Goal: Find specific page/section: Find specific page/section

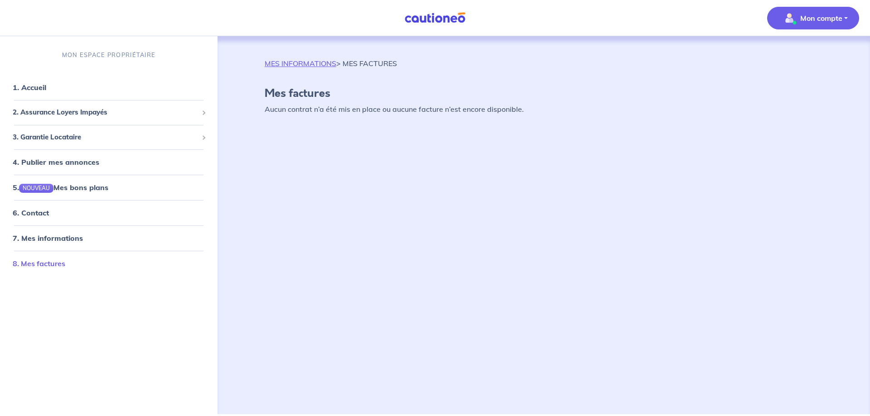
click at [35, 263] on link "8. Mes factures" at bounding box center [39, 263] width 53 height 9
click at [35, 262] on link "8. Mes factures" at bounding box center [39, 263] width 53 height 9
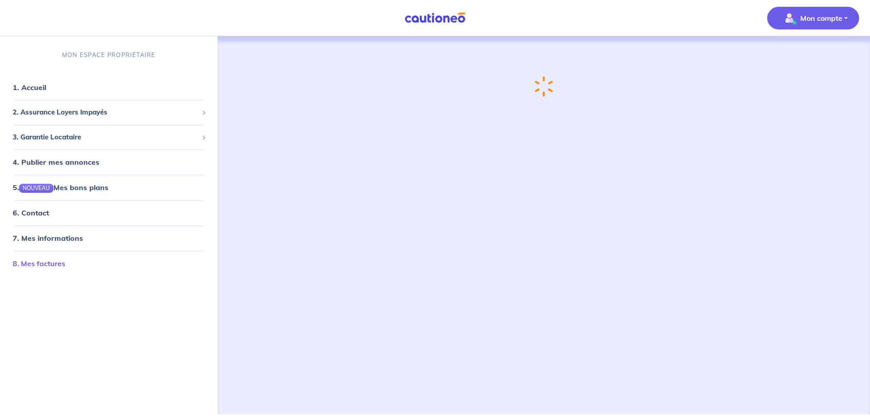
click at [35, 262] on link "8. Mes factures" at bounding box center [39, 263] width 53 height 9
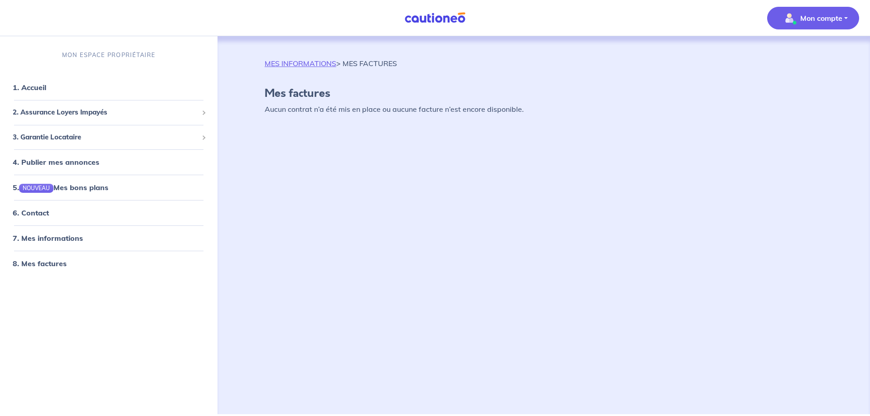
click at [367, 59] on p "MES INFORMATIONS > MES FACTURES" at bounding box center [331, 63] width 132 height 11
click at [325, 63] on link "MES INFORMATIONS" at bounding box center [301, 63] width 72 height 9
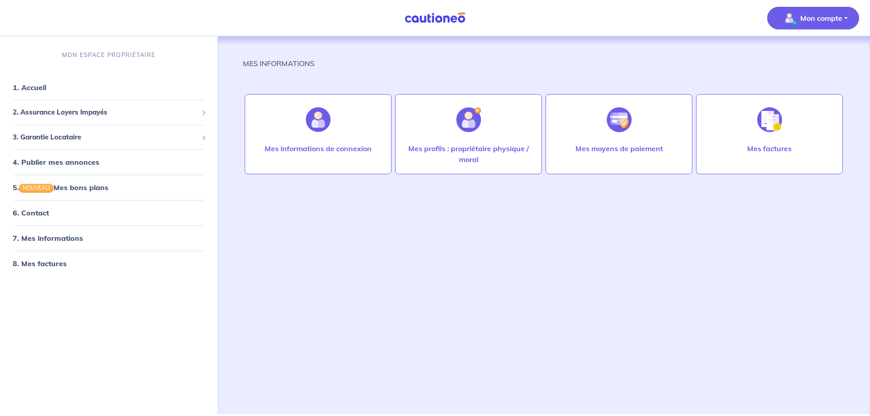
click at [813, 13] on p "Mon compte" at bounding box center [821, 18] width 42 height 11
click at [732, 70] on div "MES INFORMATIONS" at bounding box center [544, 67] width 602 height 18
click at [772, 133] on div at bounding box center [769, 119] width 39 height 47
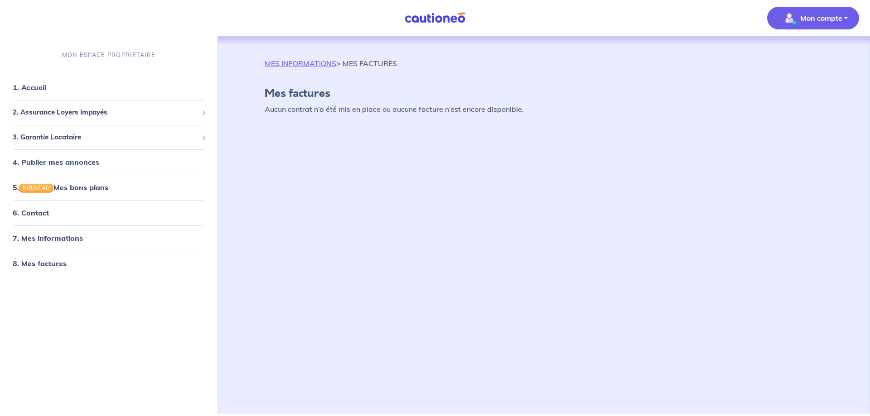
click at [820, 10] on button "Mon compte" at bounding box center [813, 18] width 92 height 23
click at [788, 53] on link "Mes informations" at bounding box center [803, 56] width 73 height 14
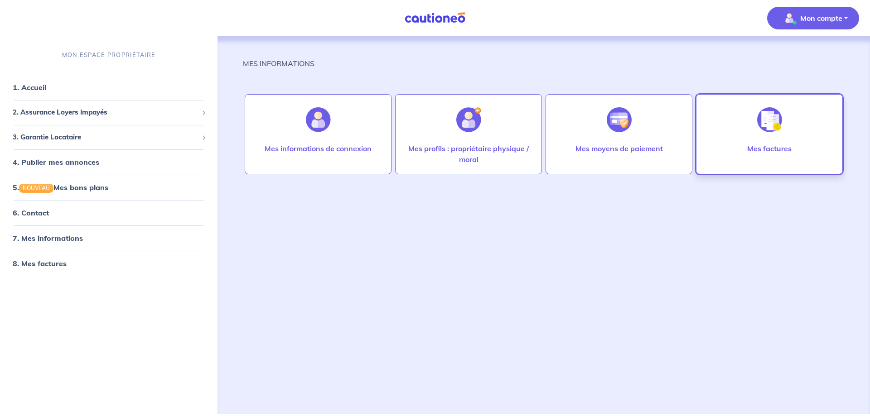
click at [767, 136] on div at bounding box center [769, 119] width 39 height 47
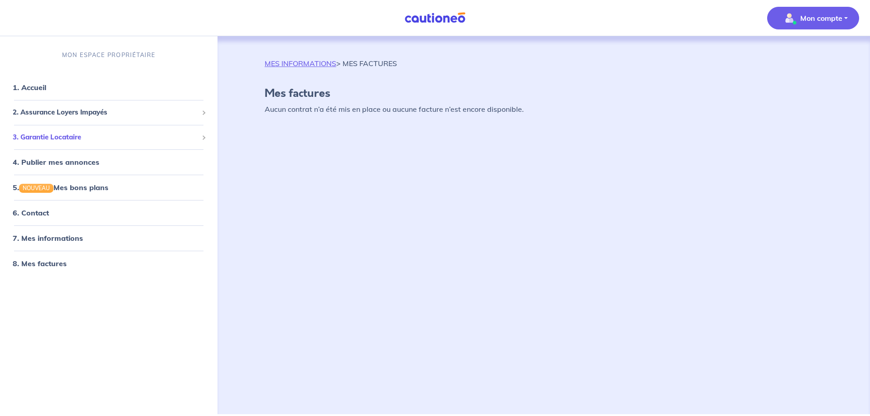
click at [67, 137] on span "3. Garantie Locataire" at bounding box center [105, 137] width 185 height 10
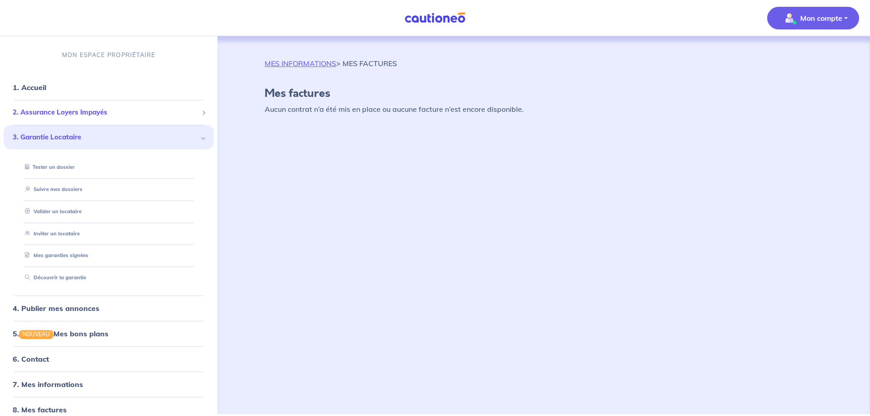
click at [73, 110] on span "2. Assurance Loyers Impayés" at bounding box center [105, 112] width 185 height 10
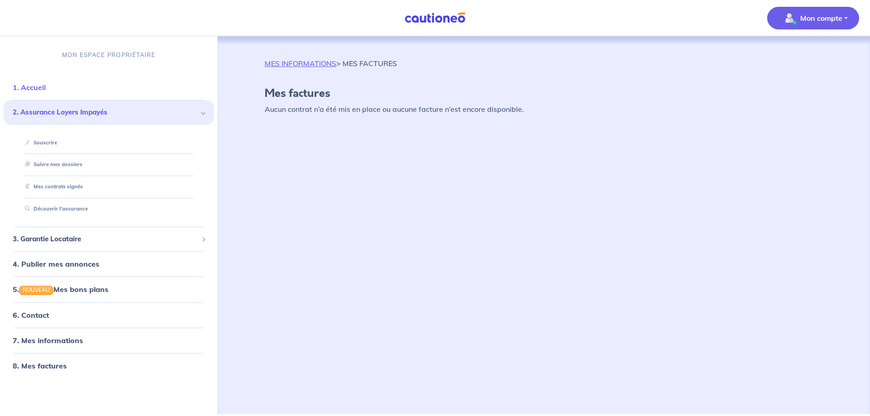
click at [41, 85] on link "1. Accueil" at bounding box center [29, 87] width 33 height 9
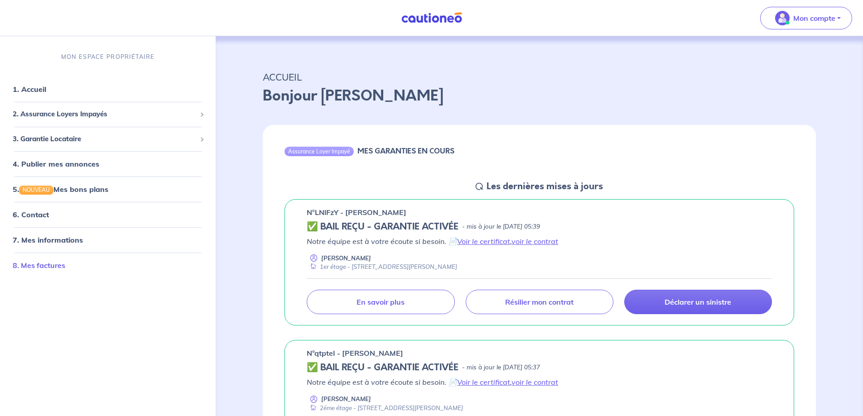
click at [34, 264] on link "8. Mes factures" at bounding box center [39, 265] width 53 height 9
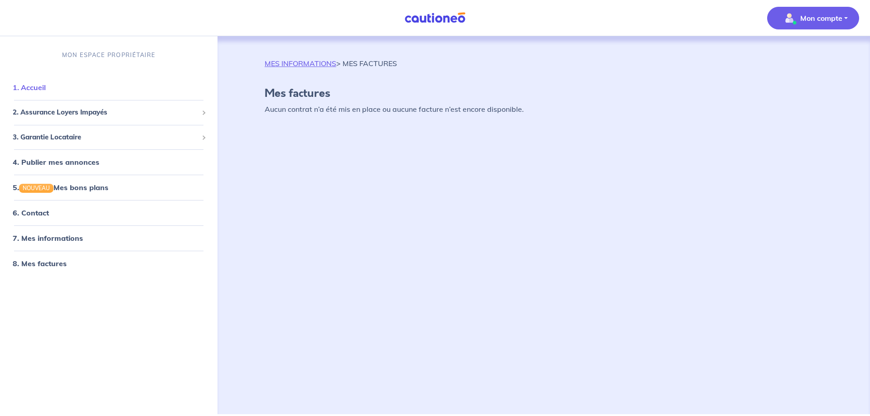
click at [39, 87] on link "1. Accueil" at bounding box center [29, 87] width 33 height 9
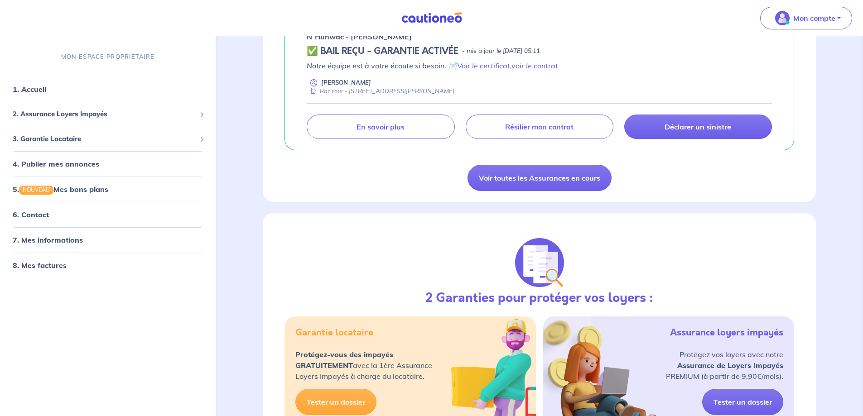
scroll to position [725, 0]
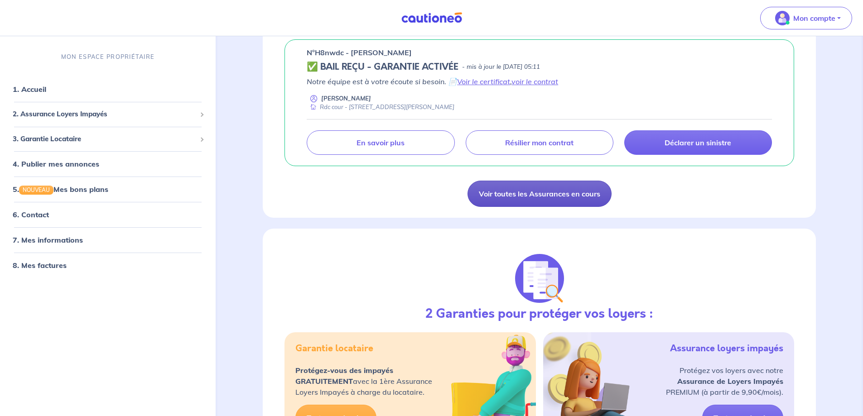
click at [543, 196] on link "Voir toutes les Assurances en cours" at bounding box center [540, 194] width 144 height 26
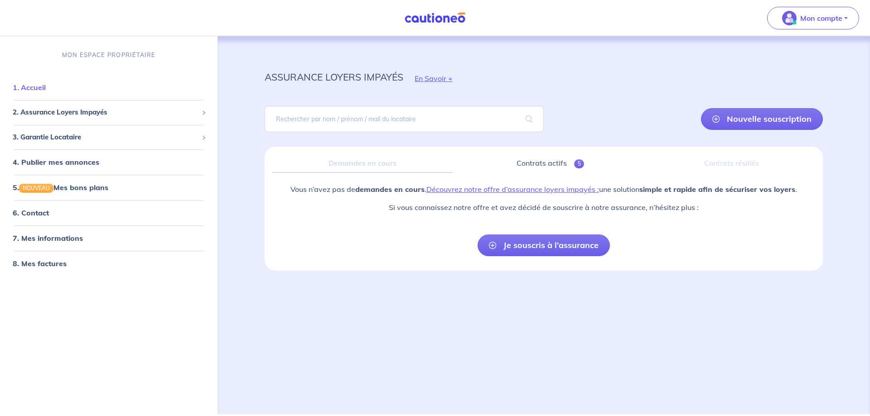
click at [28, 87] on link "1. Accueil" at bounding box center [29, 87] width 33 height 9
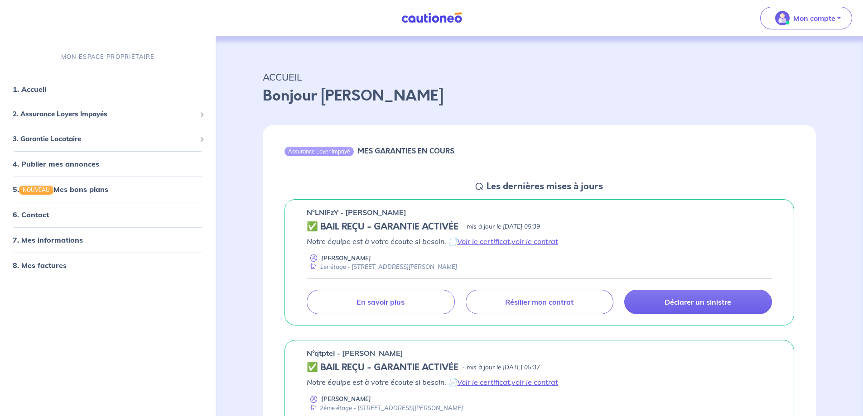
click at [410, 152] on h6 "MES GARANTIES EN COURS" at bounding box center [405, 151] width 97 height 9
click at [304, 150] on div "Assurance Loyer Impayé" at bounding box center [319, 151] width 69 height 9
click at [50, 112] on span "2. Assurance Loyers Impayés" at bounding box center [104, 114] width 183 height 10
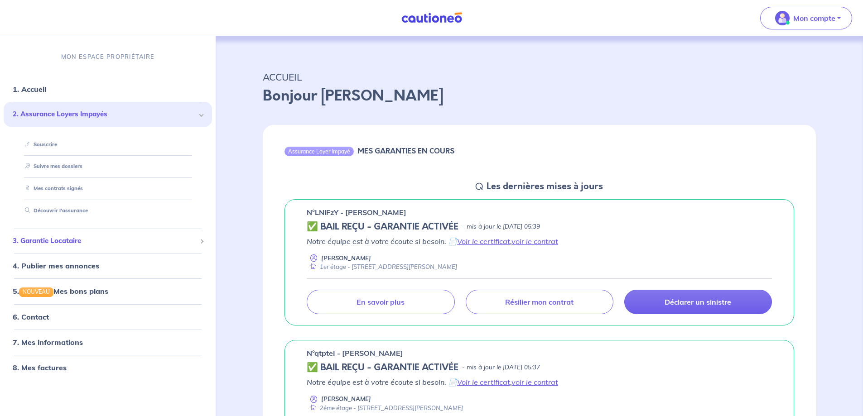
click at [63, 236] on span "3. Garantie Locataire" at bounding box center [104, 241] width 183 height 10
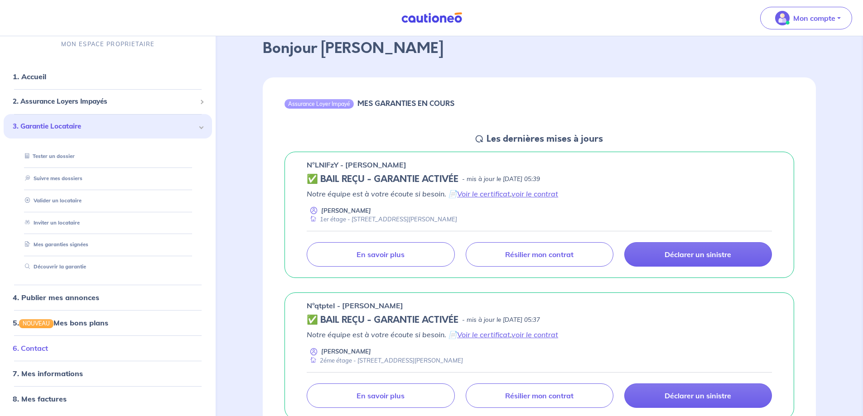
scroll to position [181, 0]
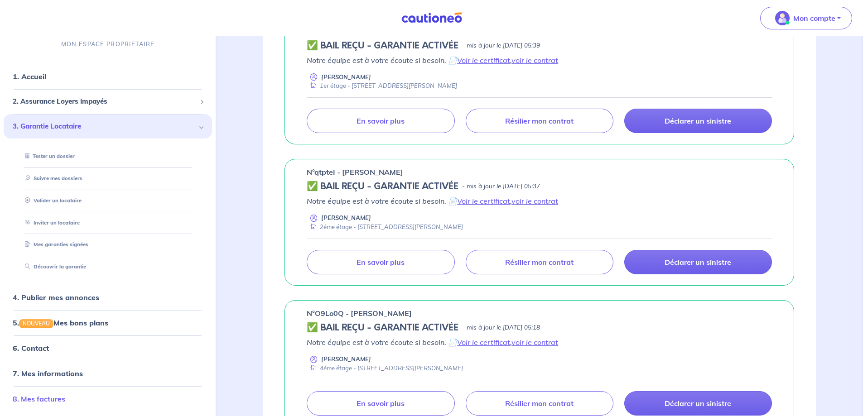
click at [65, 399] on link "8. Mes factures" at bounding box center [39, 399] width 53 height 9
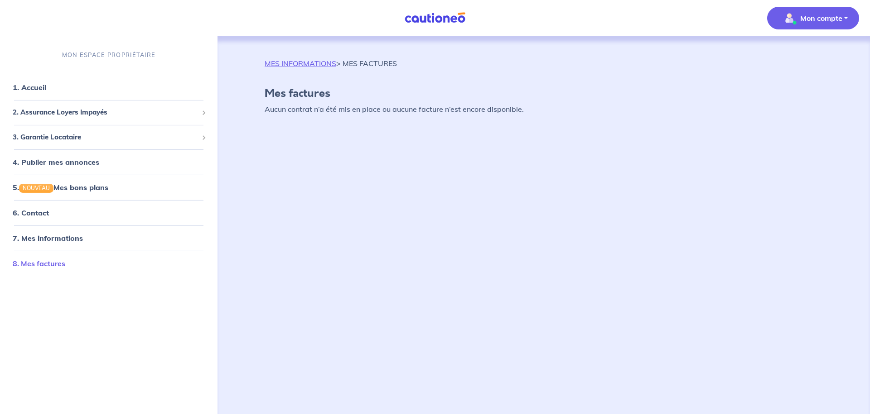
click at [48, 261] on link "8. Mes factures" at bounding box center [39, 263] width 53 height 9
click at [298, 91] on h4 "Mes factures" at bounding box center [544, 93] width 558 height 13
